Goal: Transaction & Acquisition: Purchase product/service

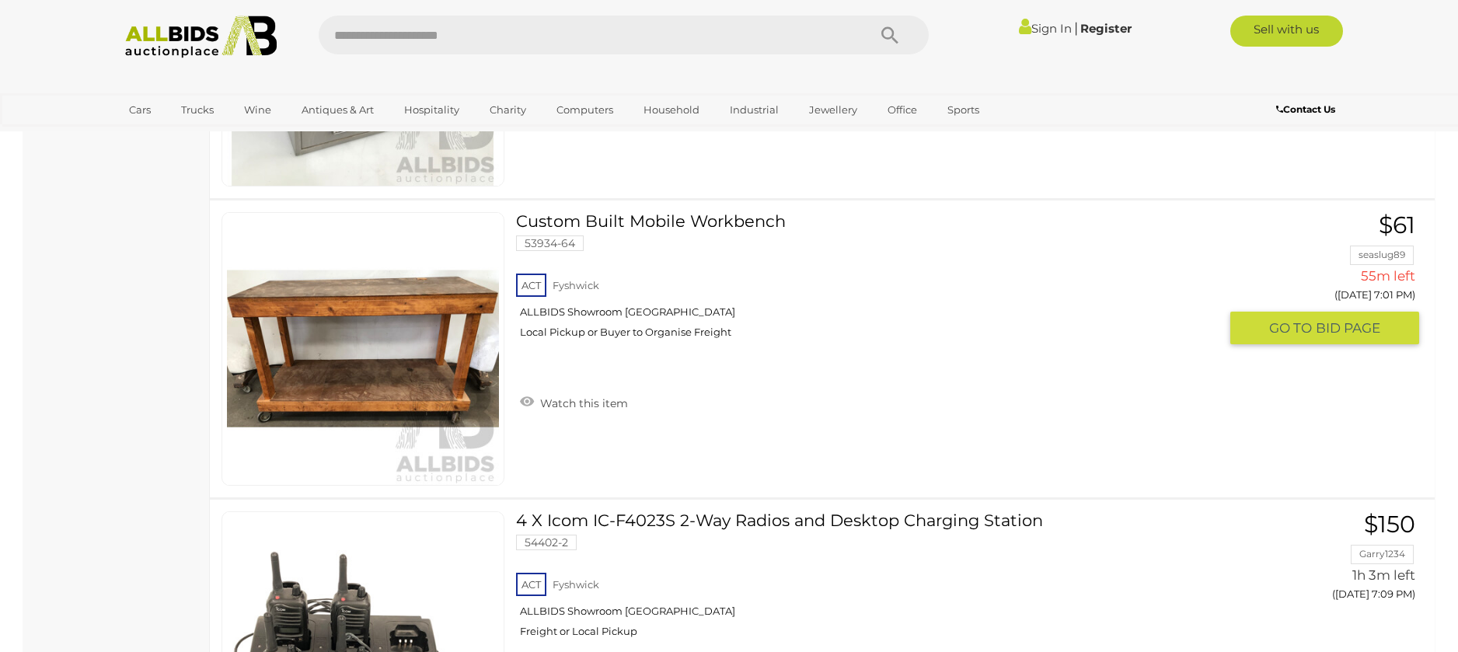
scroll to position [2719, 0]
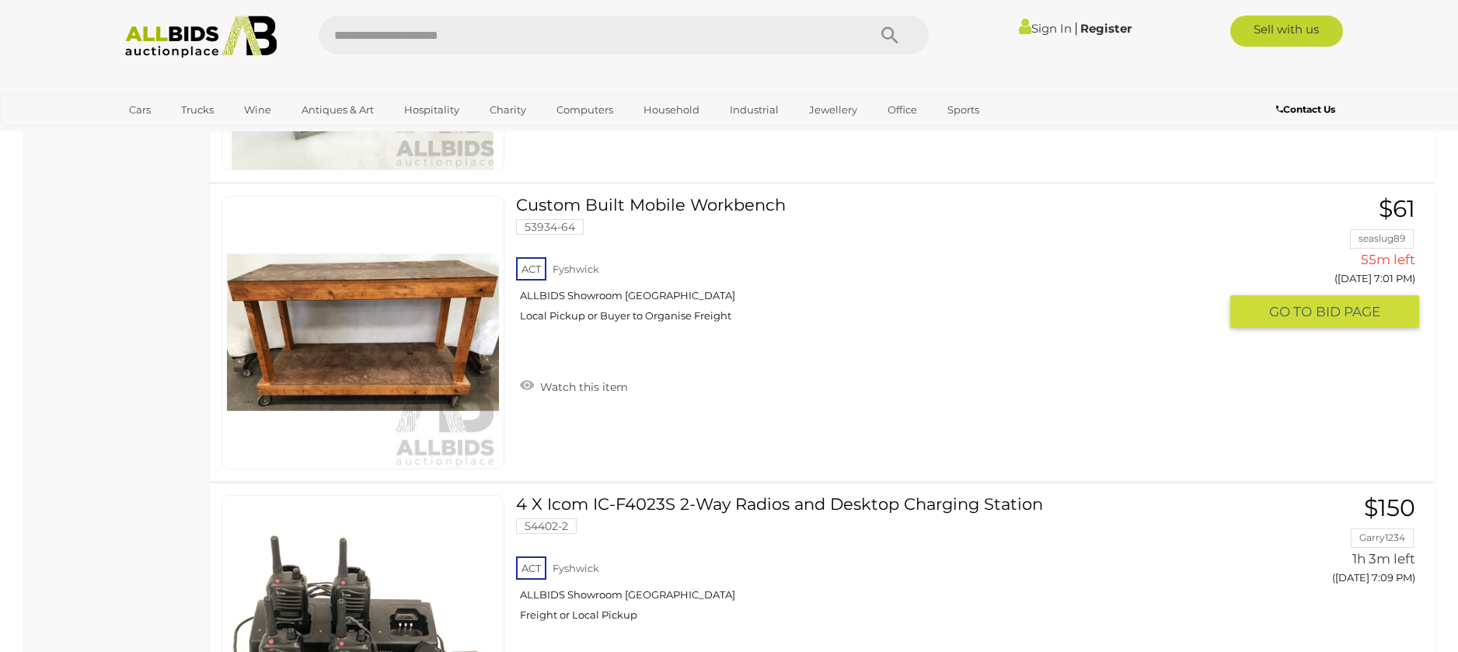
click at [380, 277] on link at bounding box center [362, 332] width 283 height 273
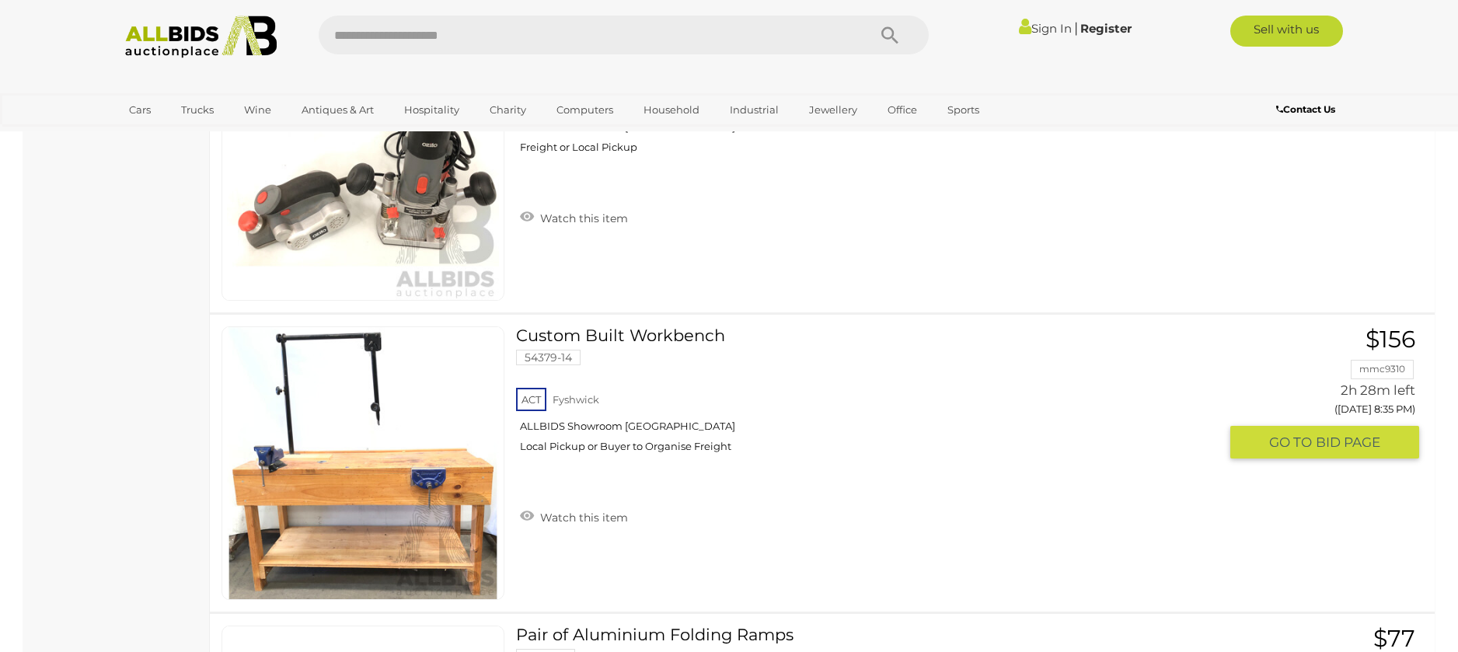
scroll to position [11602, 0]
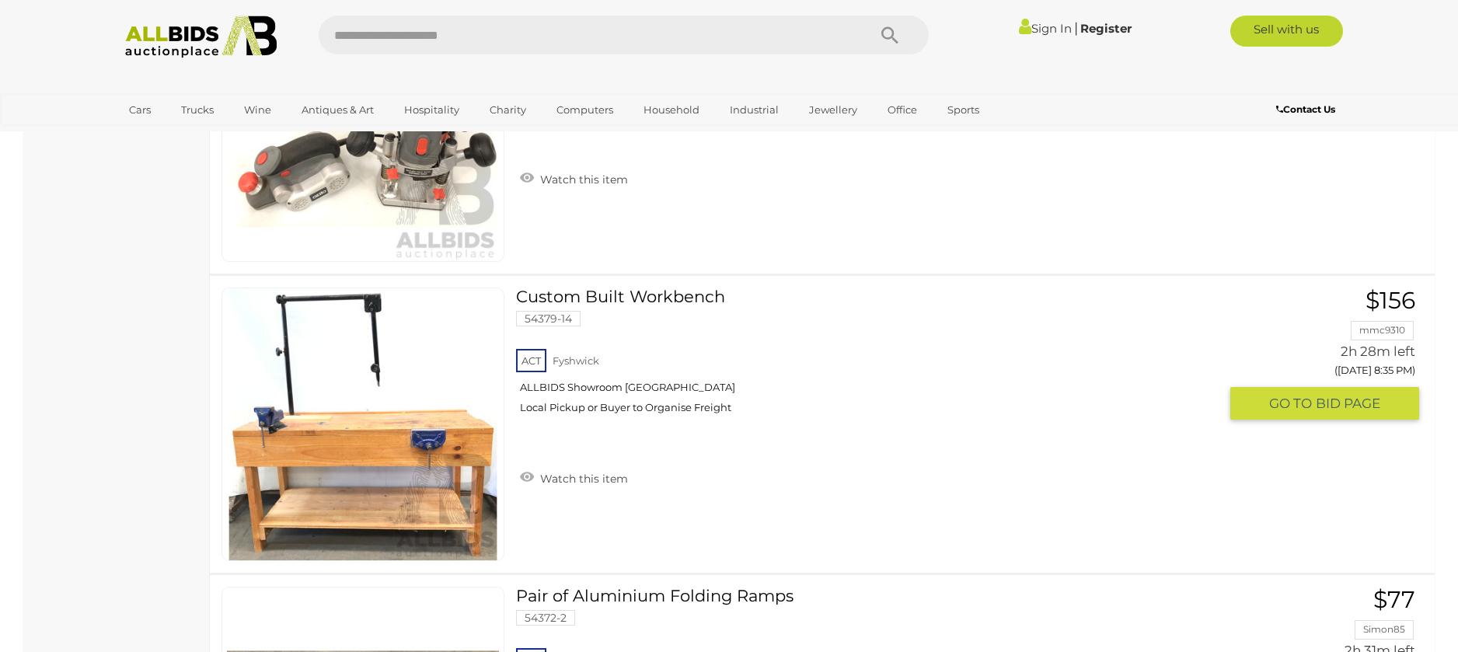
click at [537, 292] on link "Custom Built Workbench 54379-14 ACT Fyshwick ALLBIDS Showroom Fyshwick" at bounding box center [873, 356] width 691 height 138
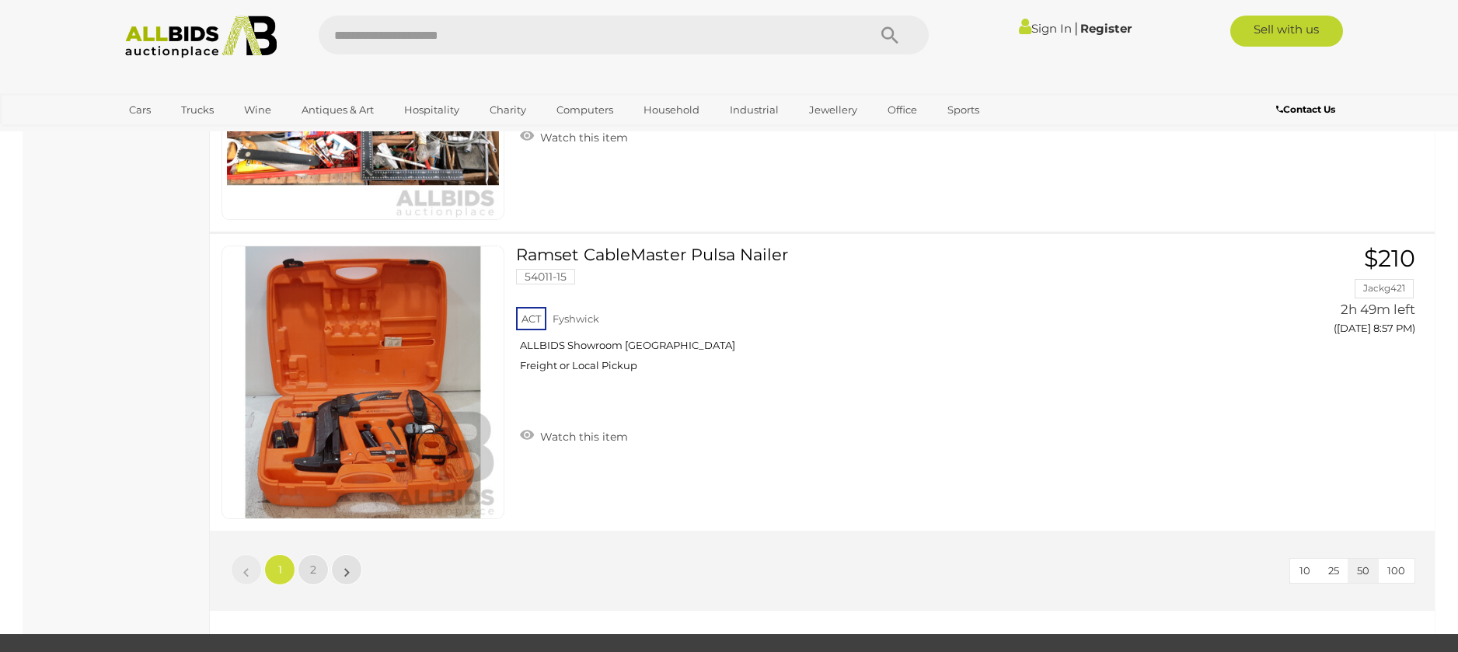
scroll to position [14671, 0]
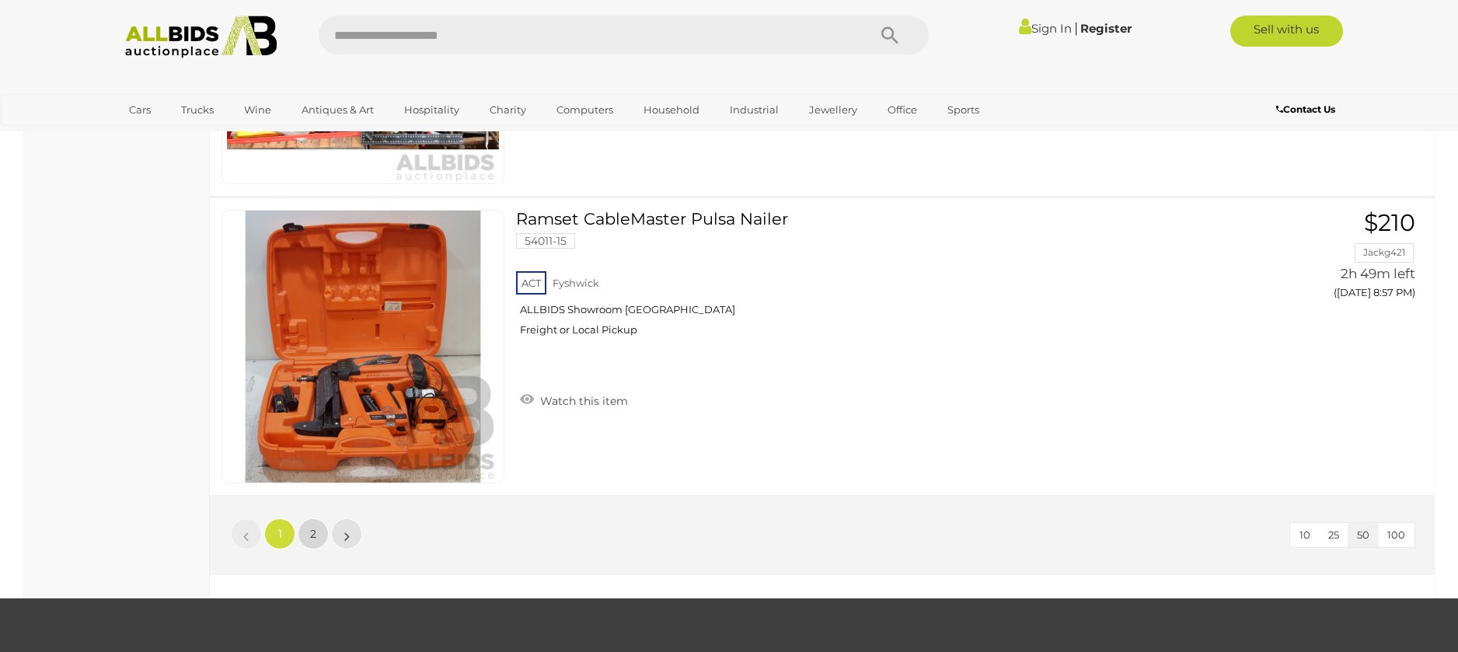
click at [312, 529] on span "2" at bounding box center [313, 534] width 6 height 14
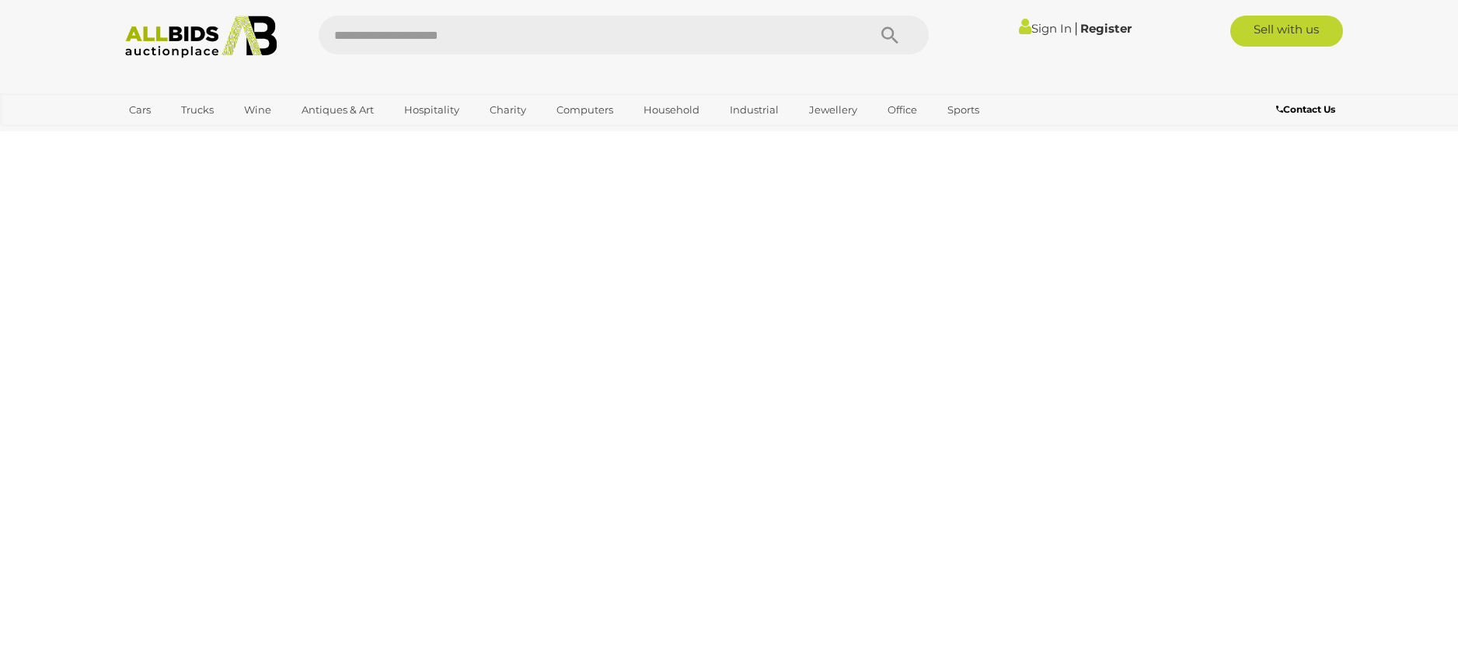
scroll to position [54, 0]
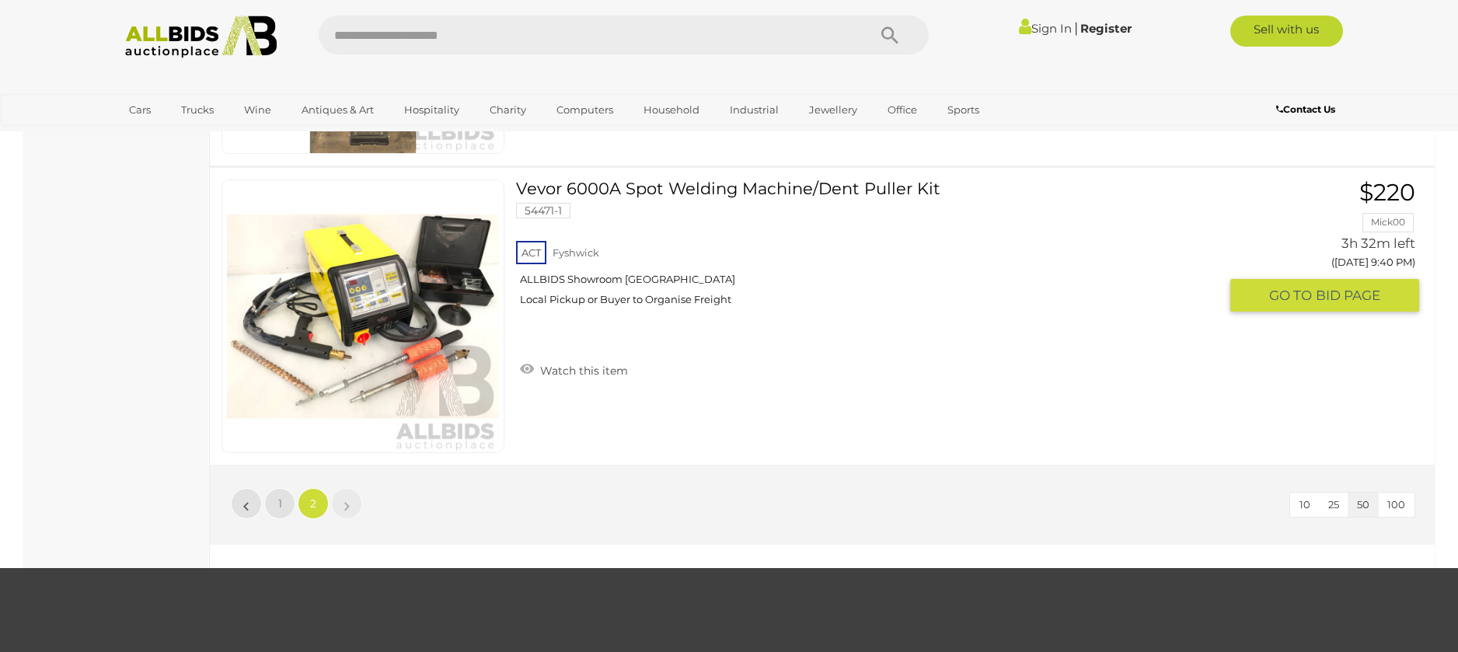
scroll to position [3705, 0]
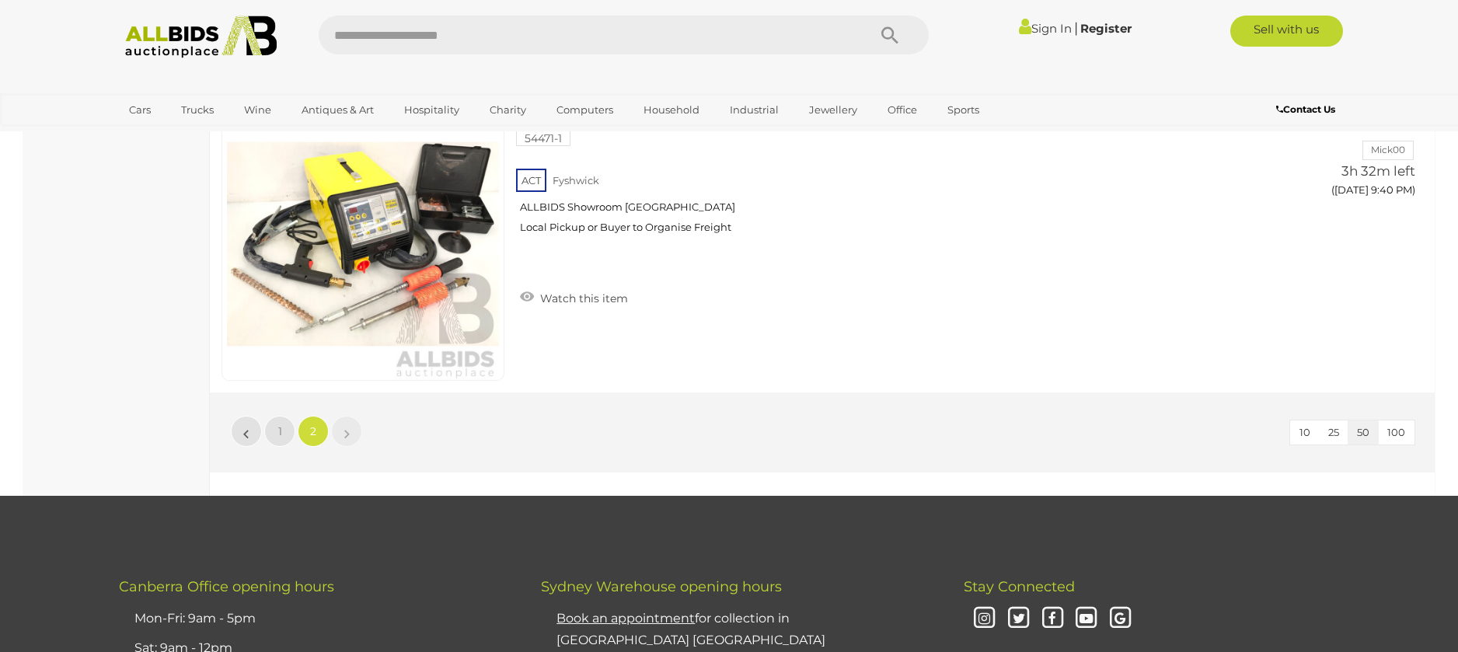
scroll to position [54, 0]
